Goal: Task Accomplishment & Management: Manage account settings

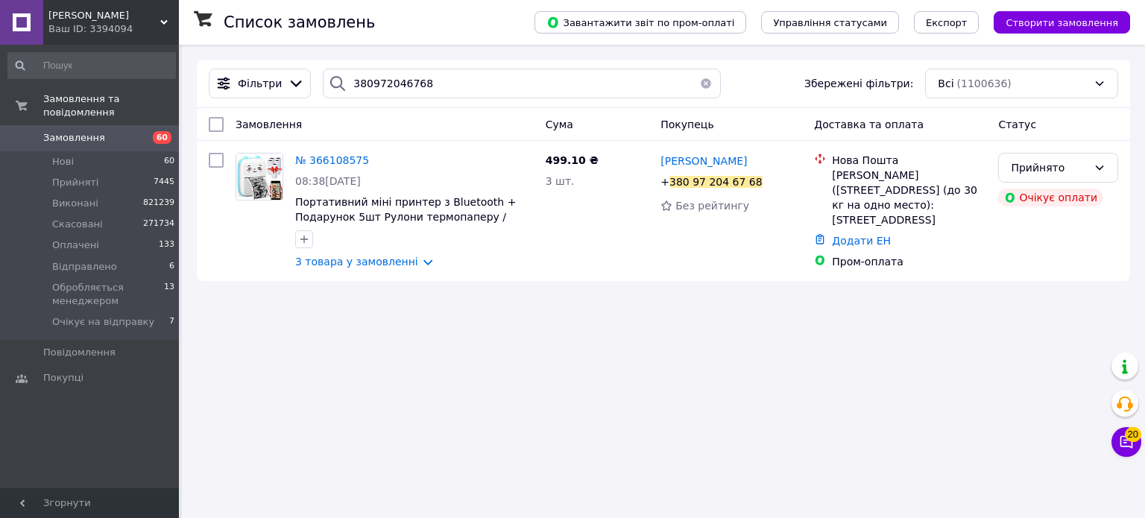
click at [126, 21] on span "[PERSON_NAME]" at bounding box center [104, 15] width 112 height 13
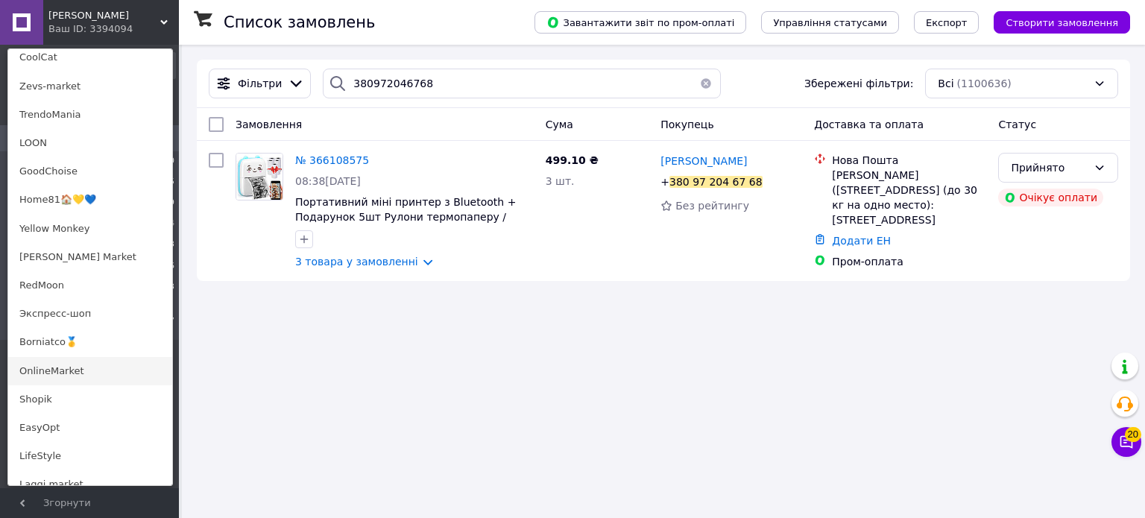
scroll to position [820, 0]
click at [64, 320] on link "Экспресс-шоп" at bounding box center [90, 311] width 164 height 28
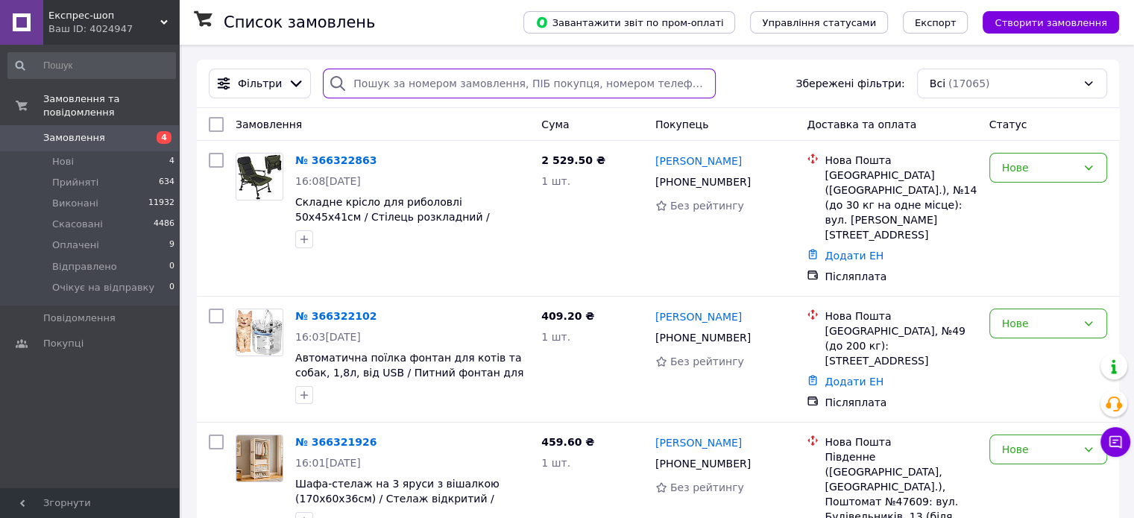
click at [477, 76] on input "search" at bounding box center [519, 84] width 393 height 30
paste input "380680150125"
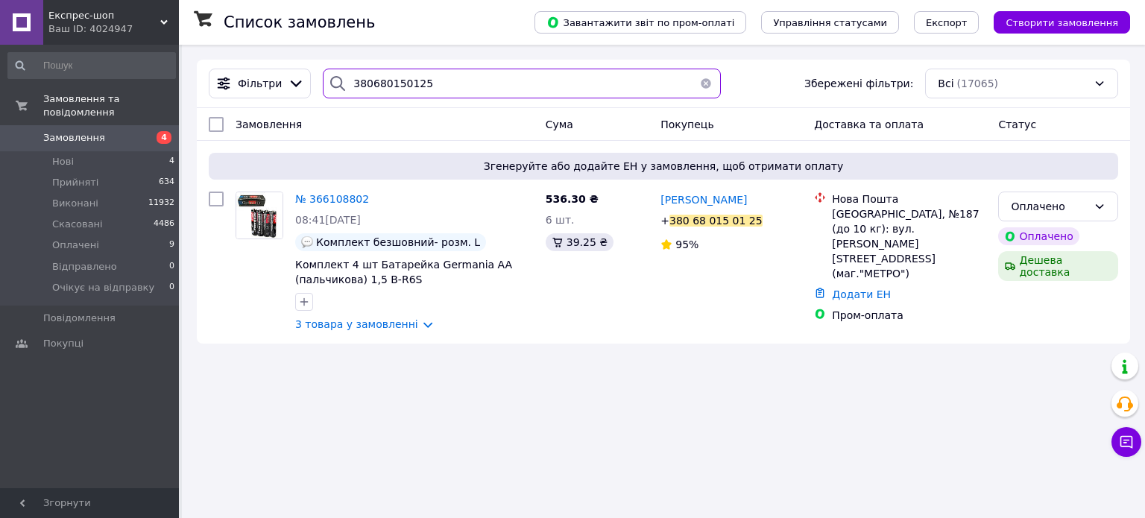
type input "380680150125"
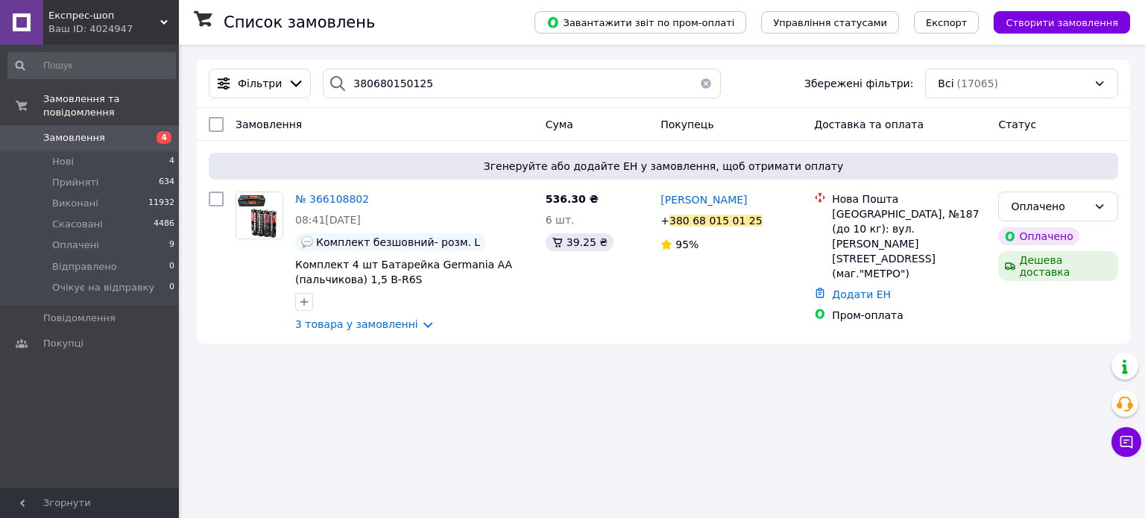
click at [640, 470] on div "Список замовлень Завантажити звіт по пром-оплаті Управління статусами Експорт С…" at bounding box center [663, 259] width 963 height 518
click at [340, 198] on span "№ 366108802" at bounding box center [332, 199] width 74 height 12
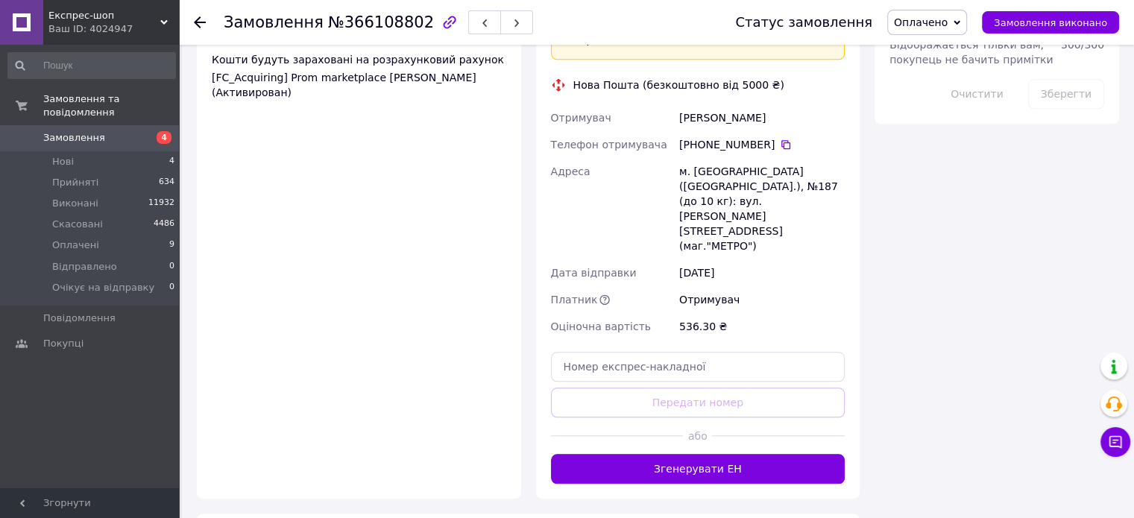
scroll to position [1461, 0]
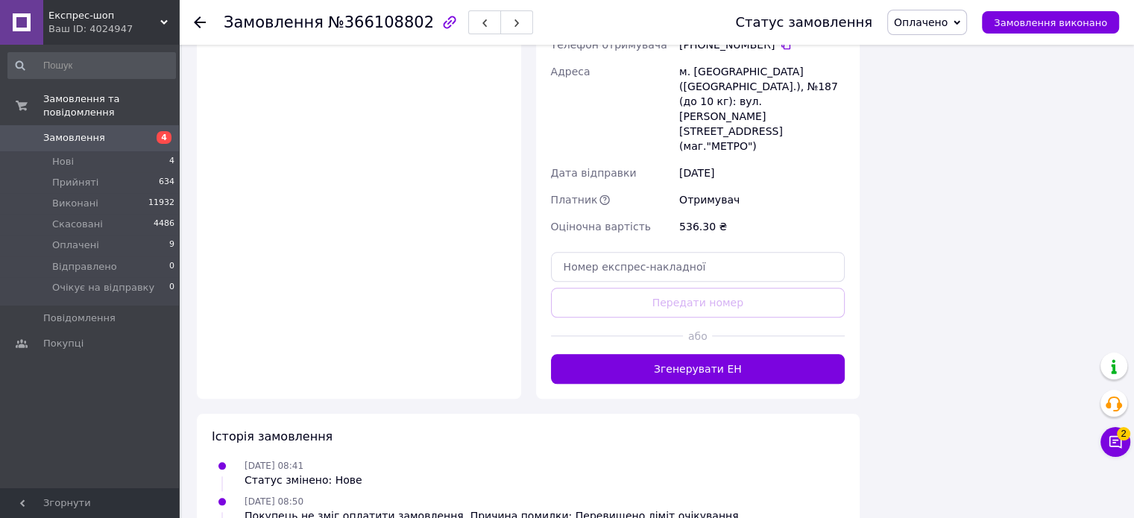
click at [106, 35] on div "Ваш ID: 4024947" at bounding box center [113, 28] width 130 height 13
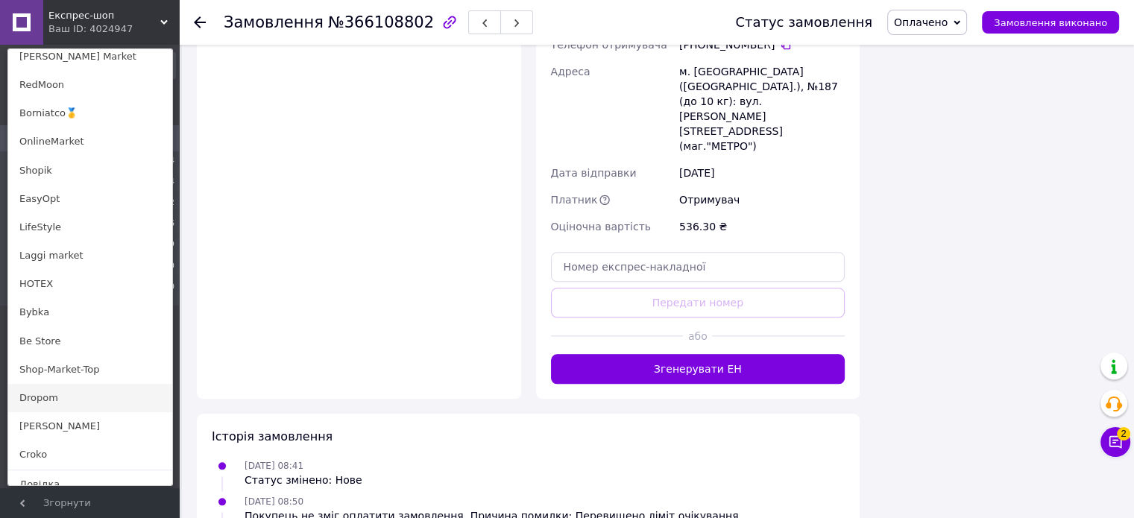
scroll to position [1043, 0]
click at [63, 398] on link "[PERSON_NAME]" at bounding box center [90, 400] width 164 height 28
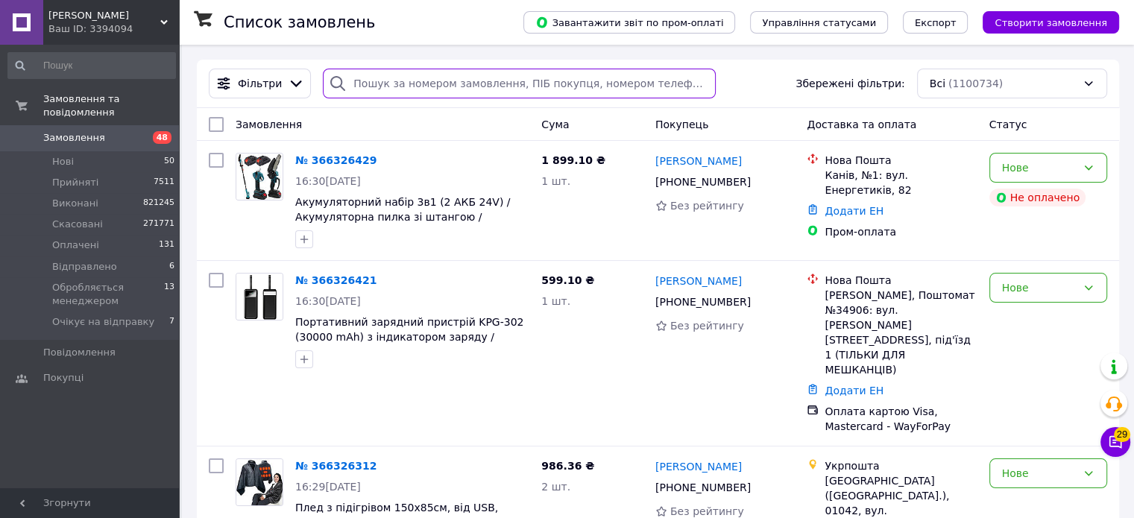
click at [461, 88] on input "search" at bounding box center [519, 84] width 393 height 30
paste input "380685781787"
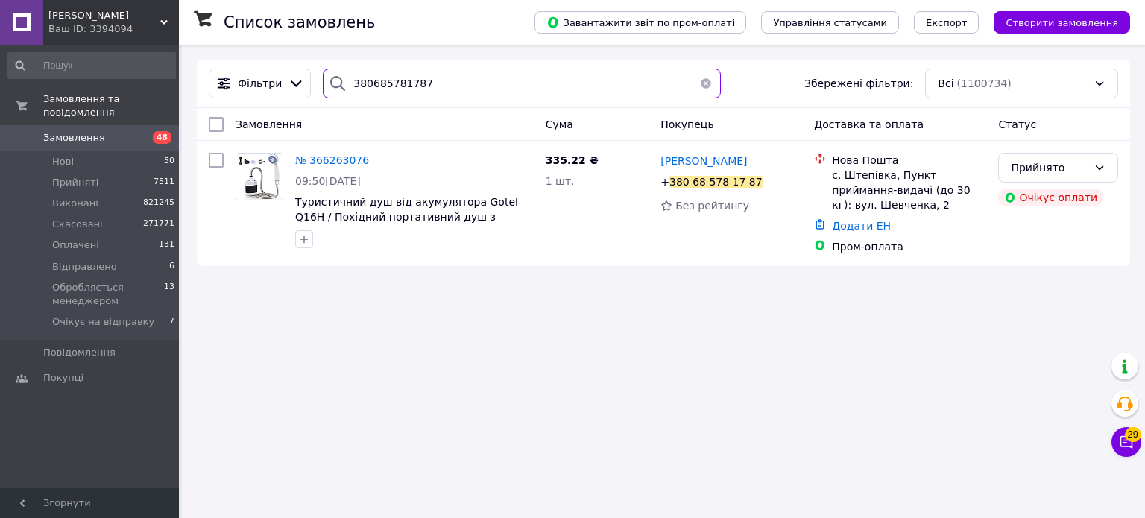
type input "380685781787"
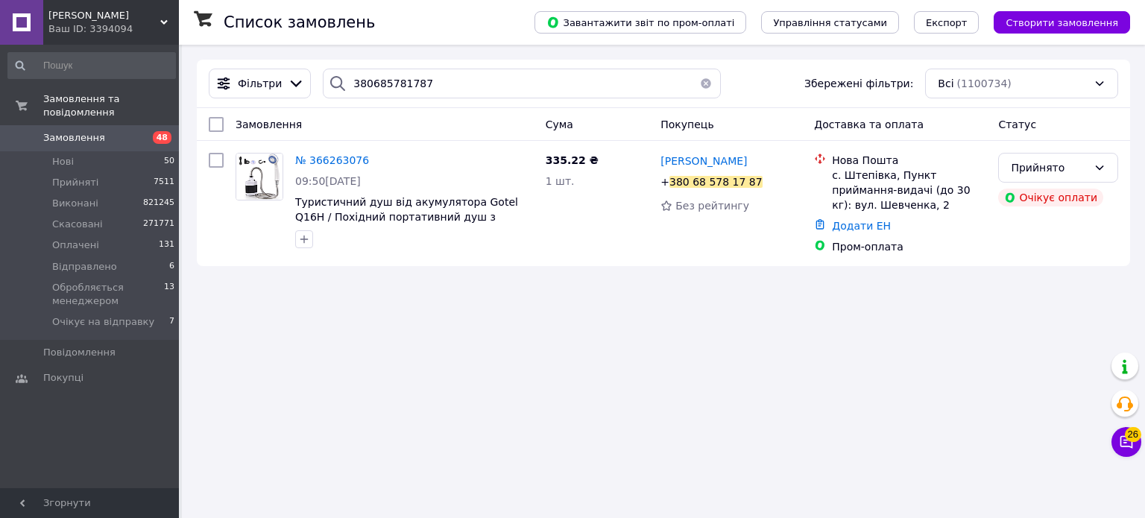
click at [100, 26] on div "Ваш ID: 3394094" at bounding box center [113, 28] width 130 height 13
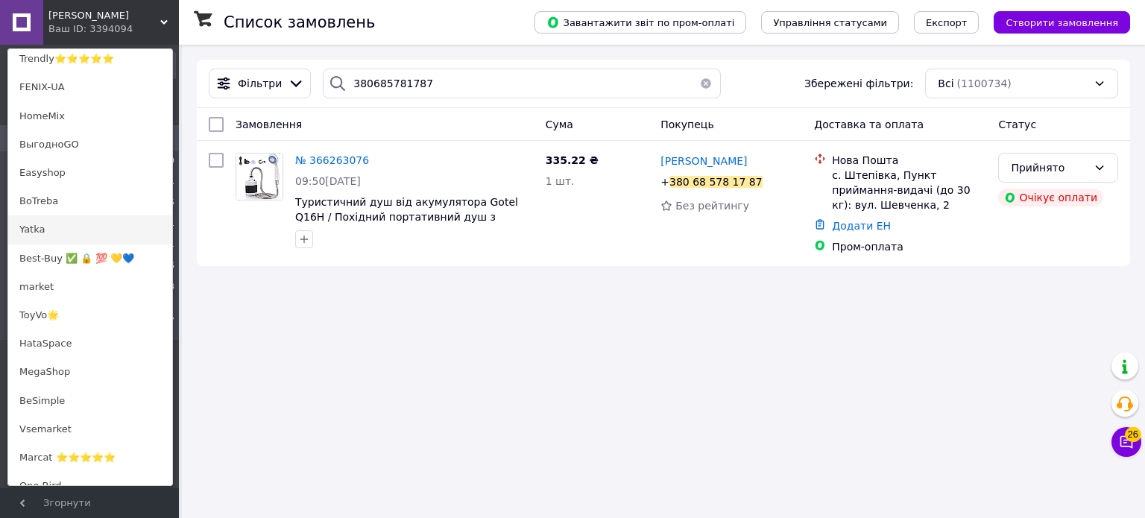
scroll to position [298, 0]
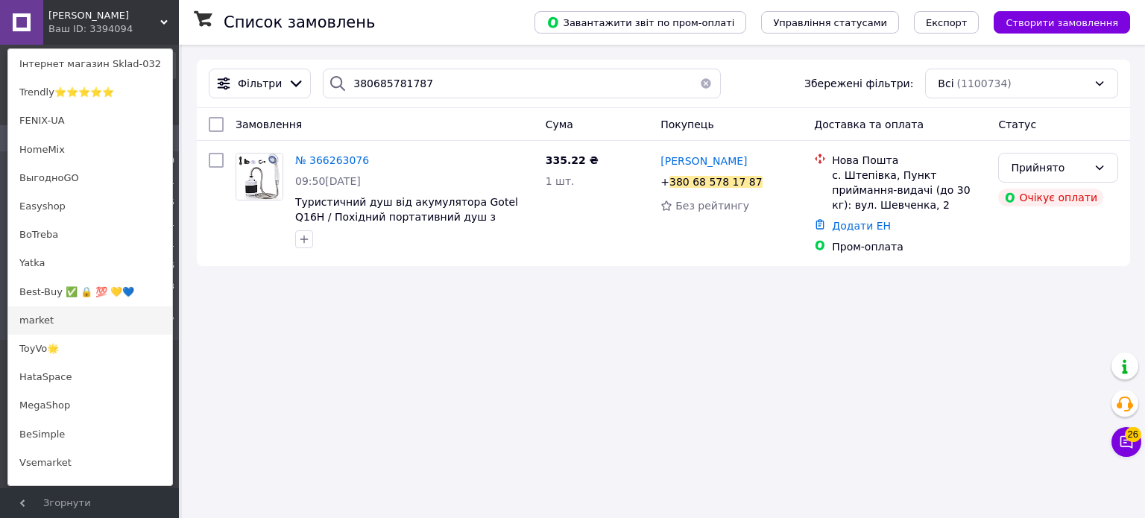
click at [62, 323] on link "market" at bounding box center [90, 320] width 164 height 28
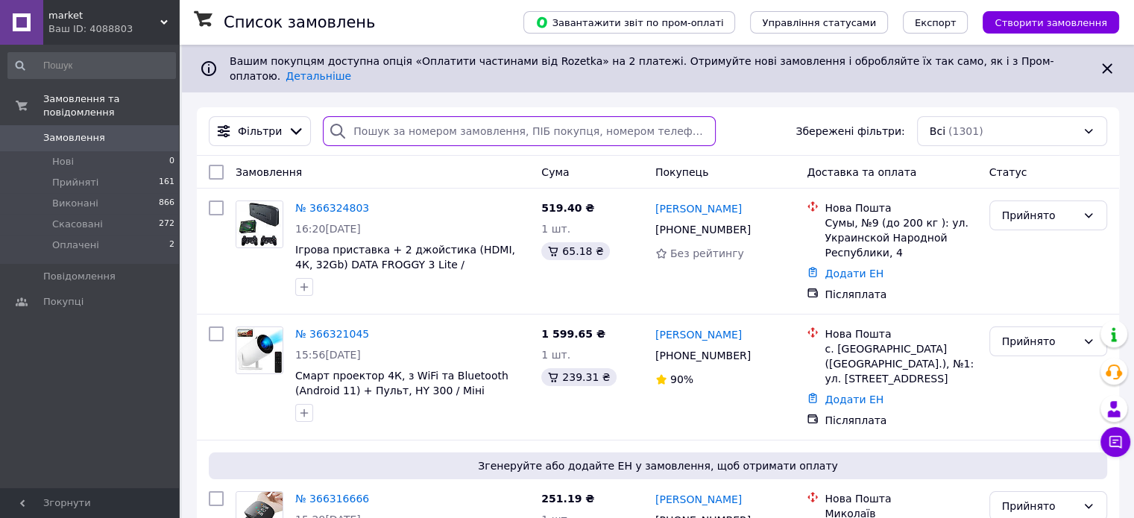
click at [527, 118] on input "search" at bounding box center [519, 131] width 393 height 30
paste input "380986511641"
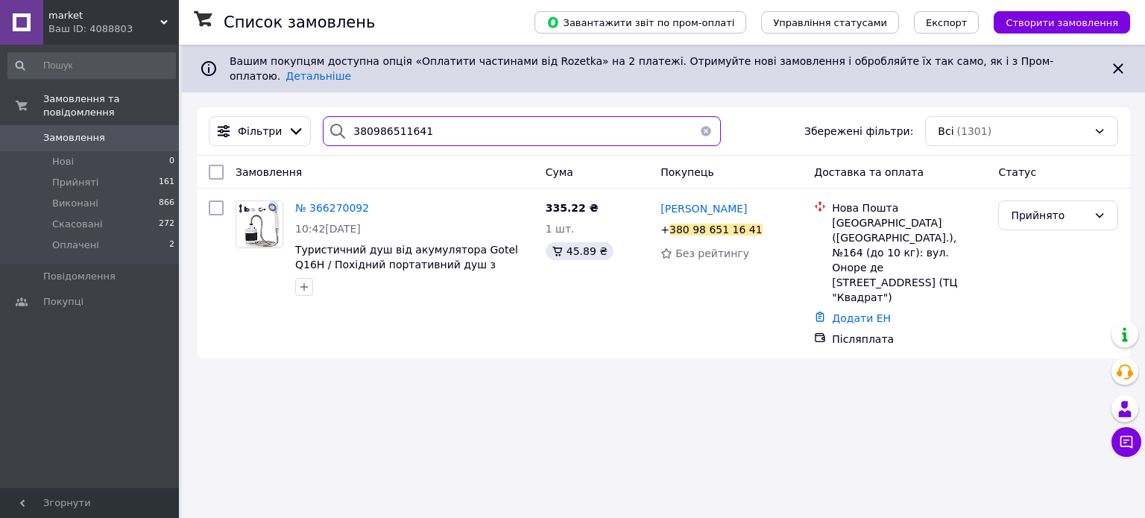
type input "380986511641"
click at [121, 22] on div "Ваш ID: 4088803" at bounding box center [113, 28] width 130 height 13
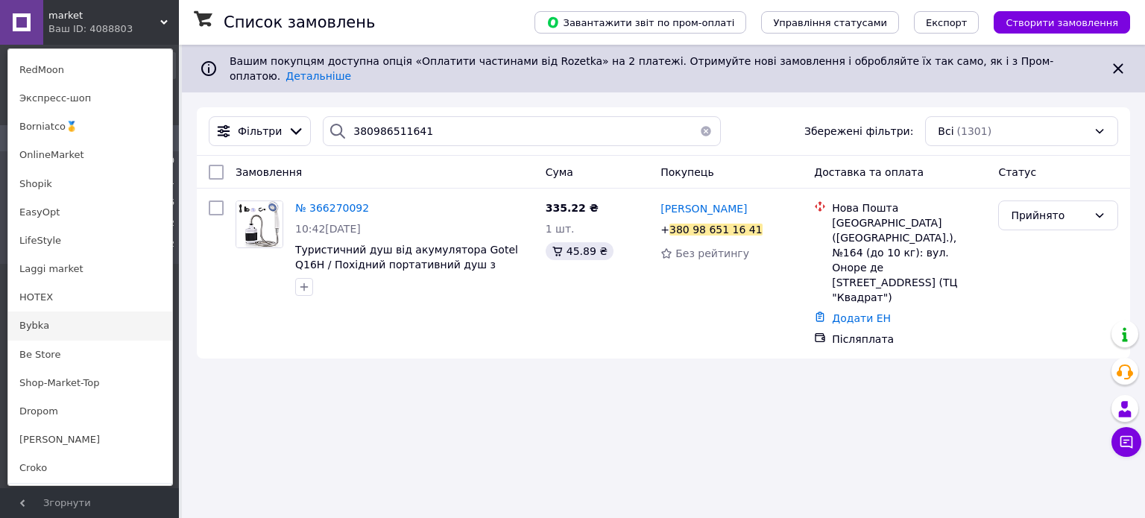
scroll to position [969, 0]
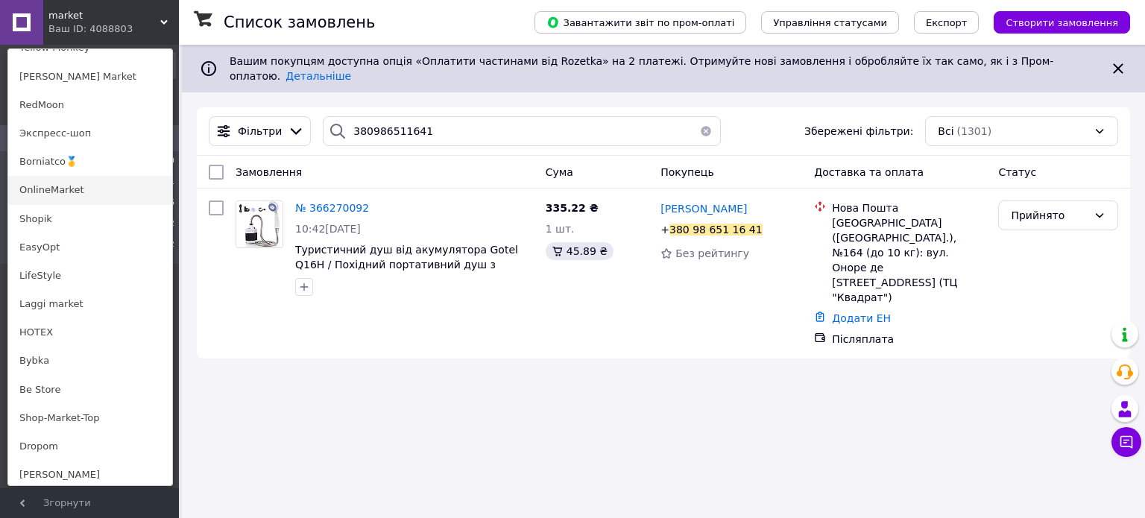
click at [67, 191] on link "OnlineMarket" at bounding box center [90, 190] width 164 height 28
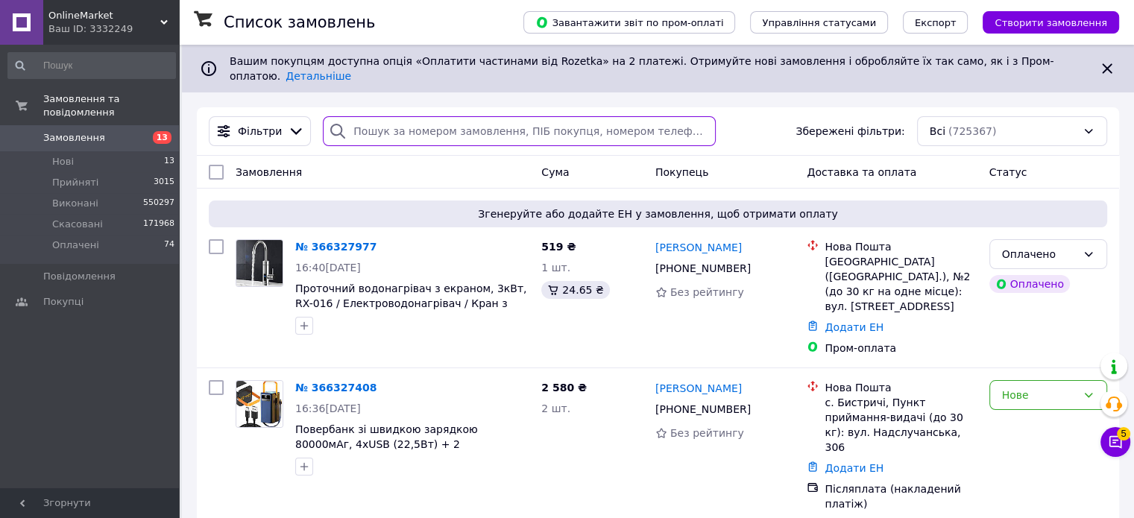
click at [585, 116] on input "search" at bounding box center [519, 131] width 393 height 30
paste input "380501054075"
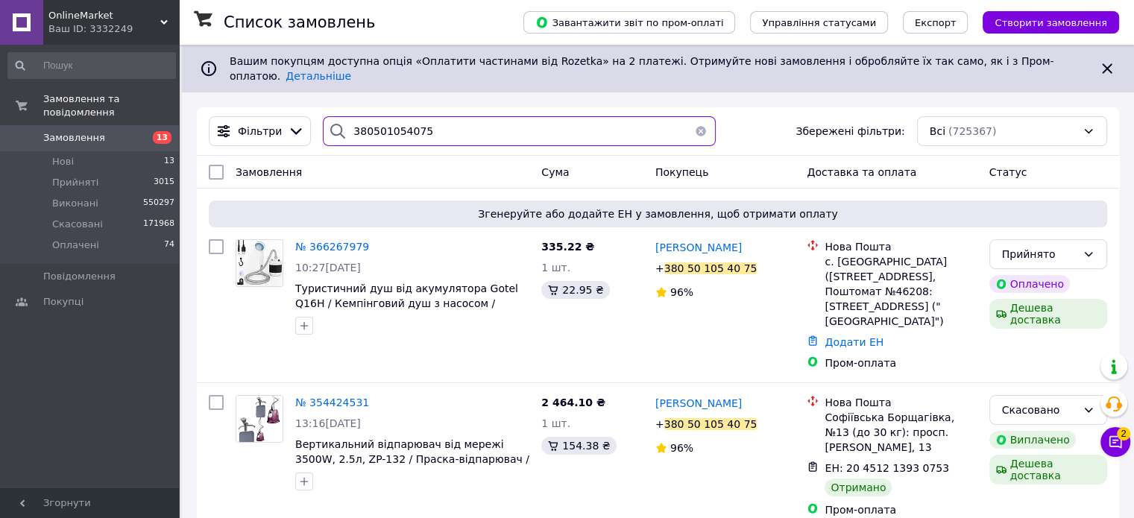
drag, startPoint x: 420, startPoint y: 119, endPoint x: 306, endPoint y: 121, distance: 114.8
click at [317, 120] on div "380501054075" at bounding box center [519, 131] width 405 height 30
paste input "66267979"
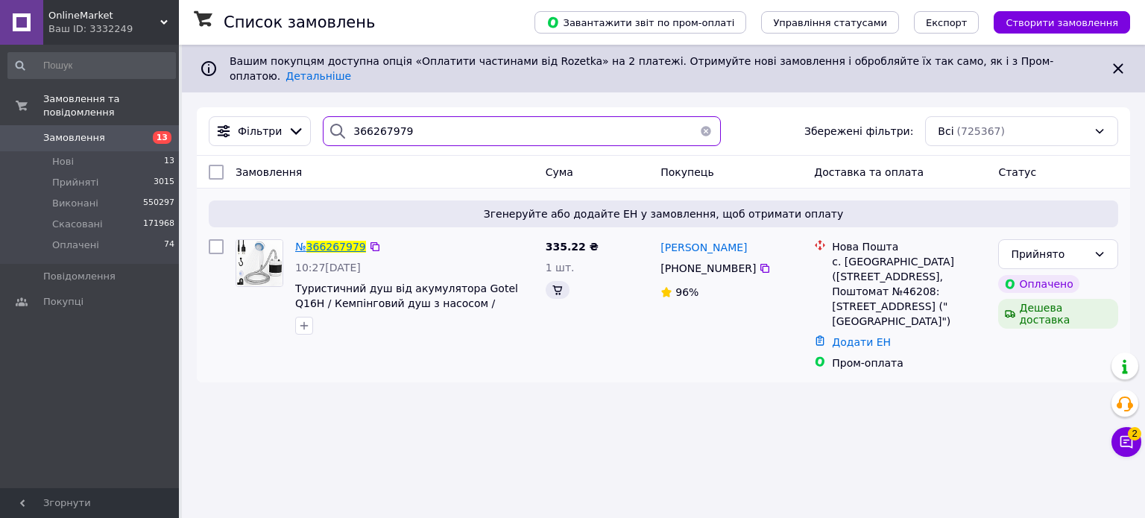
type input "366267979"
click at [341, 241] on span "366267979" at bounding box center [336, 247] width 60 height 12
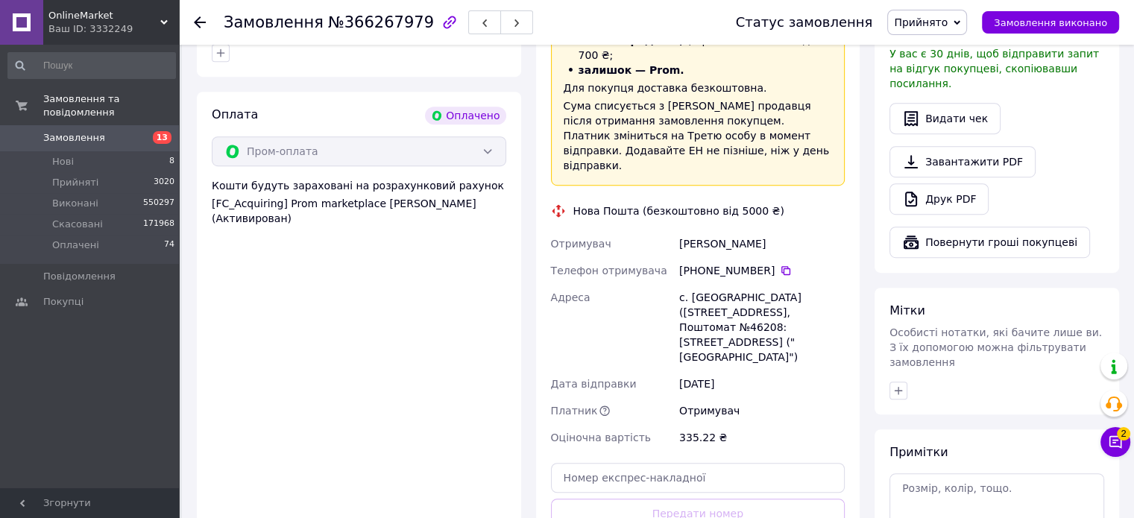
scroll to position [969, 0]
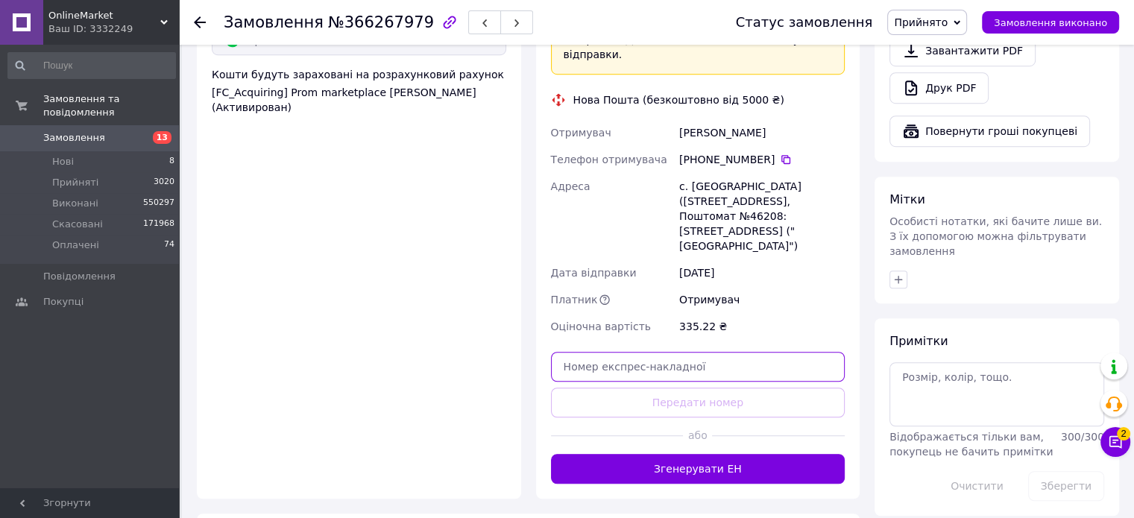
click at [697, 352] on input "text" at bounding box center [698, 367] width 294 height 30
paste input "20451269173902"
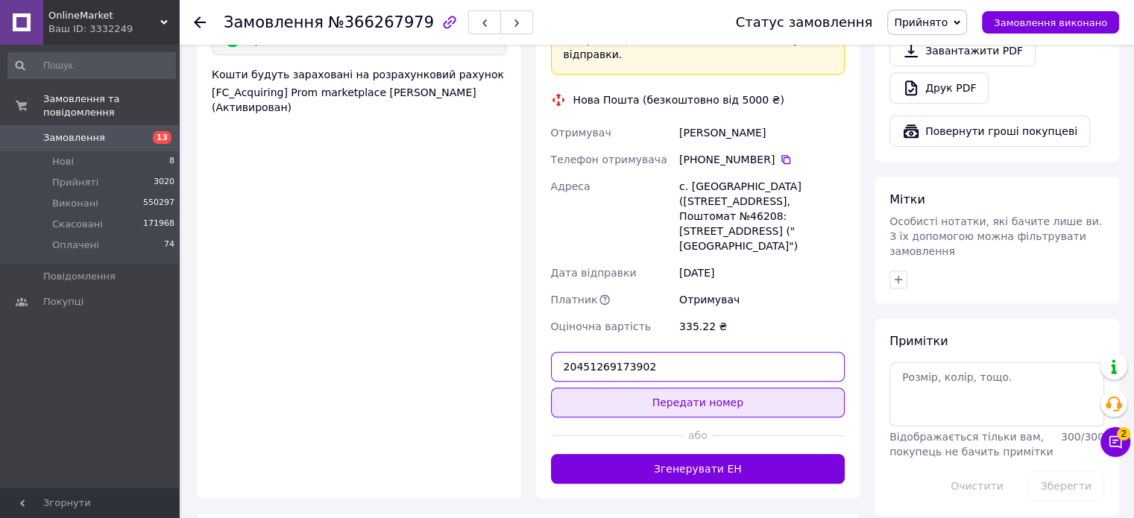
type input "20451269173902"
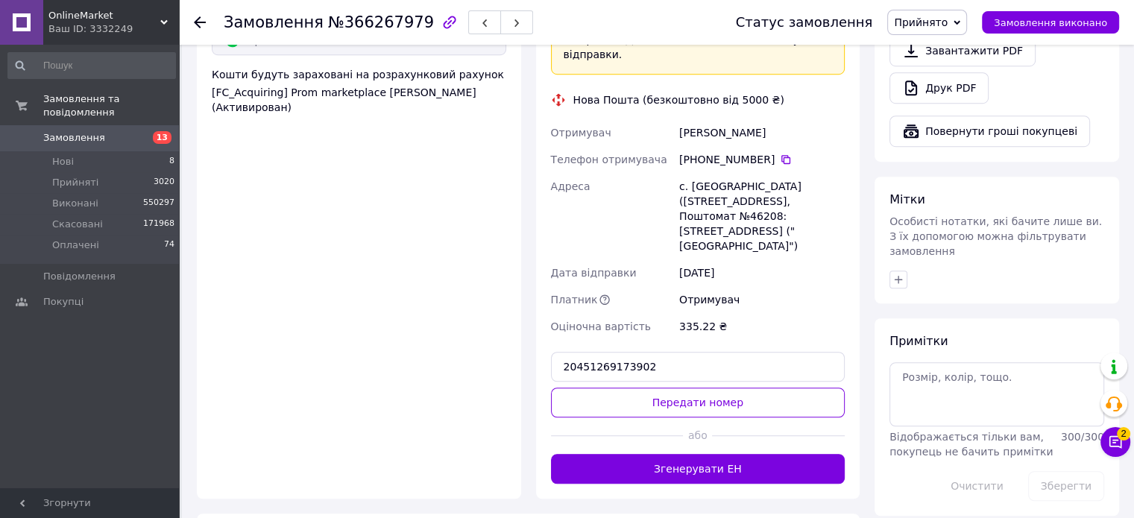
click at [727, 388] on button "Передати номер" at bounding box center [698, 403] width 294 height 30
